Goal: Task Accomplishment & Management: Manage account settings

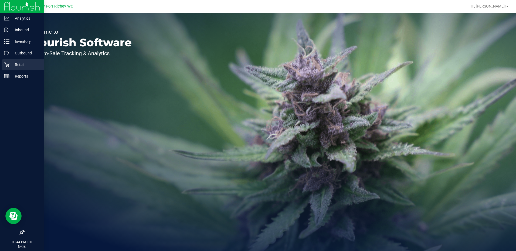
click at [19, 64] on p "Retail" at bounding box center [25, 64] width 32 height 6
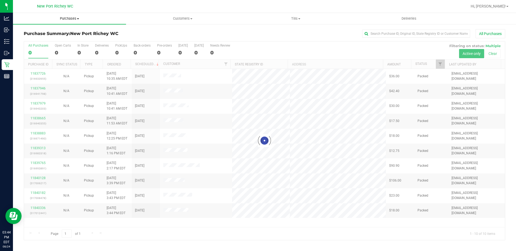
click at [78, 19] on span at bounding box center [78, 18] width 2 height 1
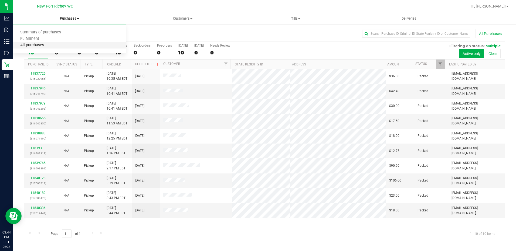
click at [47, 46] on span "All purchases" at bounding box center [32, 45] width 38 height 5
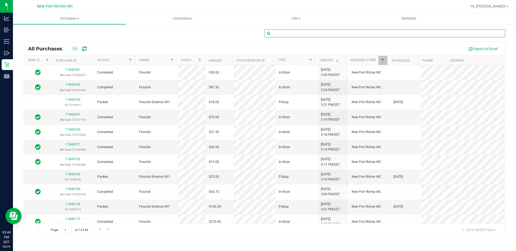
click at [285, 33] on input "text" at bounding box center [384, 33] width 241 height 8
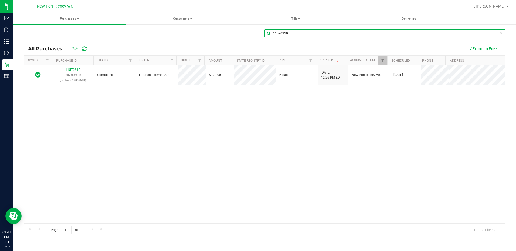
type input "11570310"
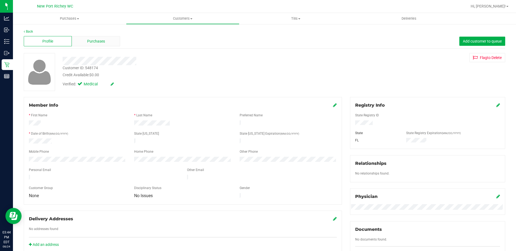
click at [90, 44] on span "Purchases" at bounding box center [96, 42] width 18 height 6
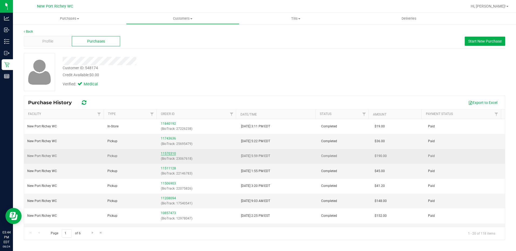
click at [166, 153] on link "11570310" at bounding box center [168, 154] width 15 height 4
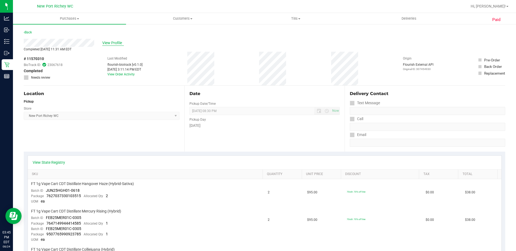
click at [108, 42] on span "View Profile" at bounding box center [113, 43] width 22 height 6
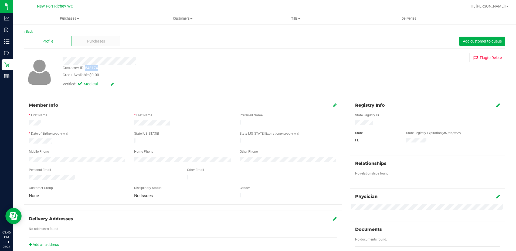
drag, startPoint x: 100, startPoint y: 68, endPoint x: 85, endPoint y: 68, distance: 14.3
click at [85, 68] on div "Customer ID: 548174 Credit Available: $0.00" at bounding box center [181, 71] width 245 height 13
drag, startPoint x: 85, startPoint y: 68, endPoint x: 91, endPoint y: 68, distance: 5.4
copy div "548174"
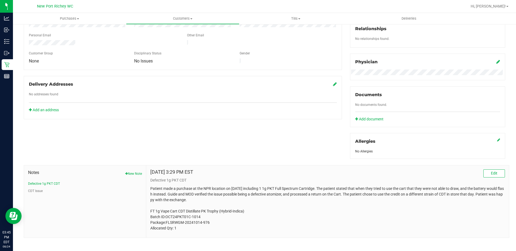
scroll to position [139, 0]
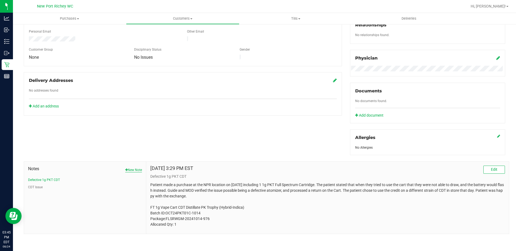
click at [135, 171] on button "New Note" at bounding box center [133, 170] width 17 height 5
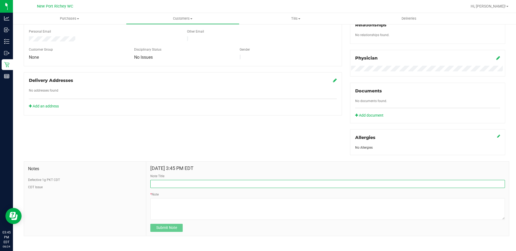
click at [165, 187] on input "Note Title" at bounding box center [327, 184] width 354 height 8
type input "CDT Return"
click at [154, 205] on textarea "* Note" at bounding box center [327, 209] width 354 height 22
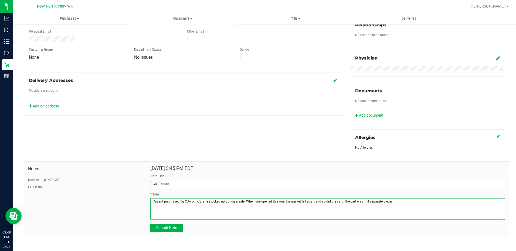
click at [373, 201] on textarea "* Note" at bounding box center [327, 209] width 354 height 22
click at [397, 205] on textarea "* Note" at bounding box center [327, 209] width 354 height 22
click at [393, 201] on textarea "* Note" at bounding box center [327, 209] width 354 height 22
type textarea "Patient purchased 1g CJA on 7/3, she stocked up during a sale. When she opened …"
click at [171, 184] on input "CDT Return" at bounding box center [327, 184] width 354 height 8
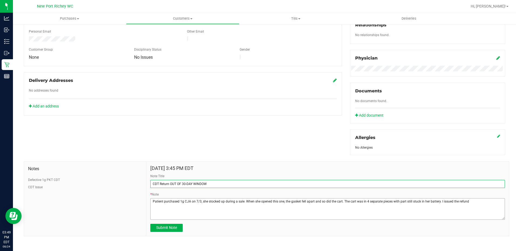
type input "CDT Return OUT OF 30-DAY WINDOW"
click at [472, 203] on textarea "* Note" at bounding box center [327, 209] width 354 height 22
type textarea "Patient purchased 1g CJA on 7/3, she stocked up during a sale. When she opened …"
click at [163, 228] on span "Submit Note" at bounding box center [166, 228] width 21 height 4
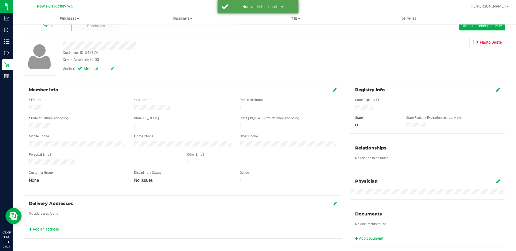
scroll to position [0, 0]
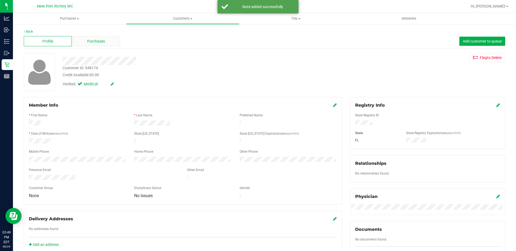
click at [95, 40] on span "Purchases" at bounding box center [96, 42] width 18 height 6
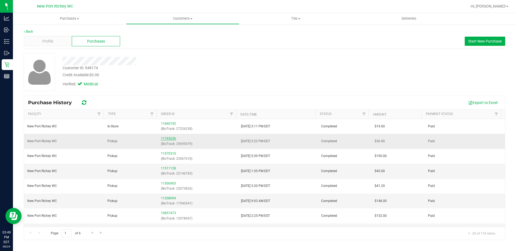
click at [165, 139] on link "11743636" at bounding box center [168, 139] width 15 height 4
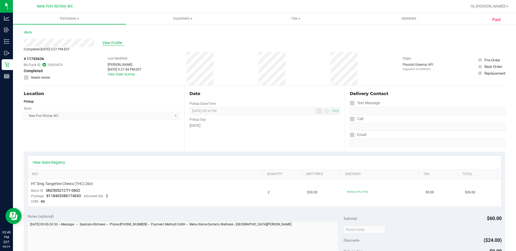
click at [113, 44] on span "View Profile" at bounding box center [113, 43] width 22 height 6
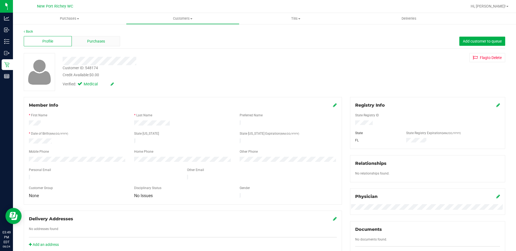
click at [102, 41] on span "Purchases" at bounding box center [96, 42] width 18 height 6
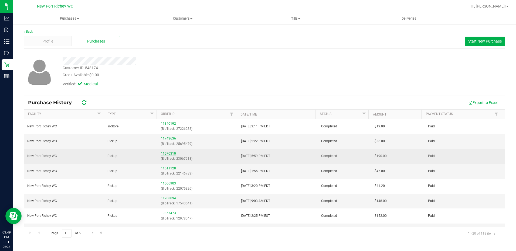
click at [168, 154] on link "11570310" at bounding box center [168, 154] width 15 height 4
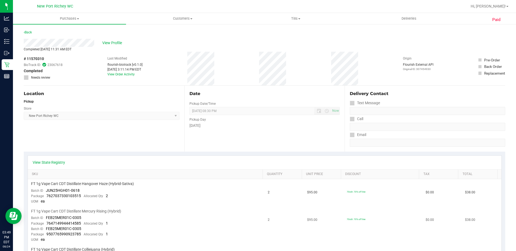
scroll to position [81, 0]
